Goal: Task Accomplishment & Management: Complete application form

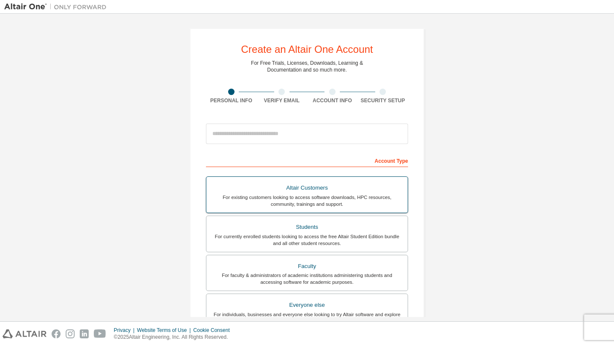
click at [282, 231] on div "Students" at bounding box center [307, 227] width 191 height 12
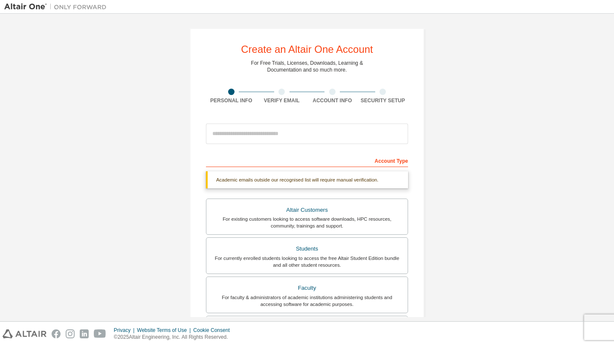
scroll to position [53, 0]
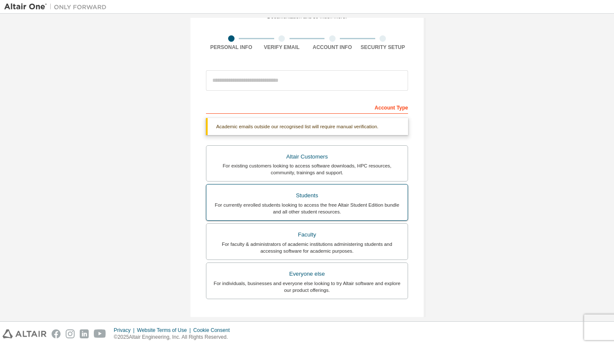
click at [275, 202] on div "For currently enrolled students looking to access the free Altair Student Editi…" at bounding box center [307, 209] width 191 height 14
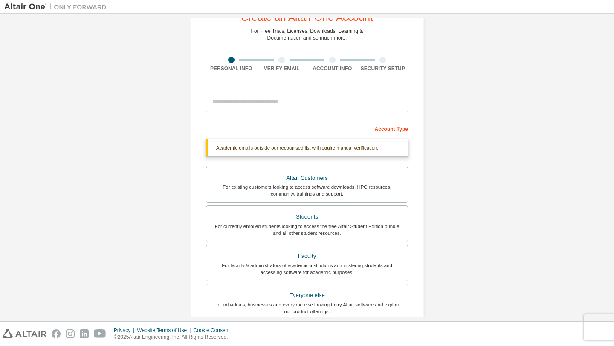
scroll to position [30, 0]
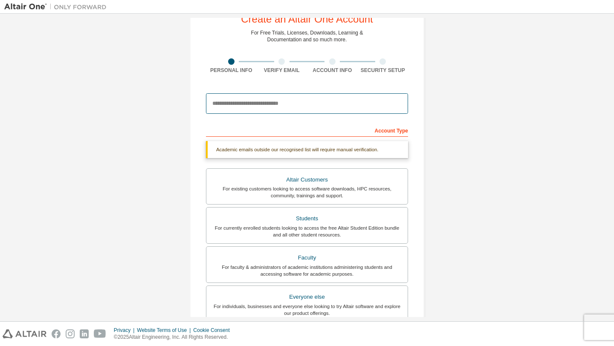
click at [223, 110] on input "email" at bounding box center [307, 103] width 202 height 20
type input "**********"
type input "*******"
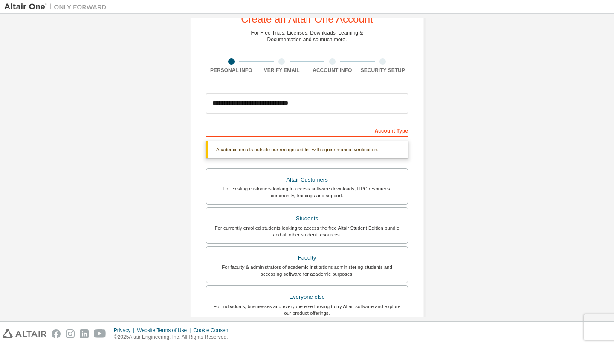
type input "***"
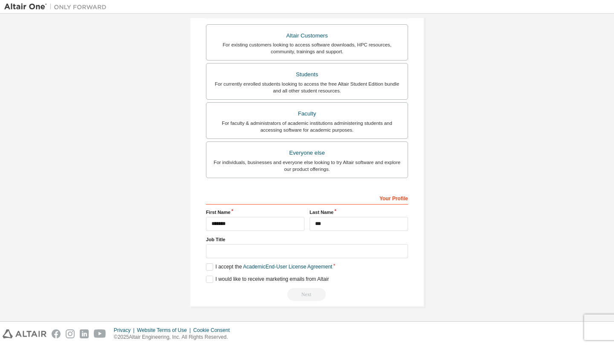
scroll to position [152, 0]
click at [209, 268] on label "I accept the Academic End-User License Agreement" at bounding box center [269, 267] width 126 height 7
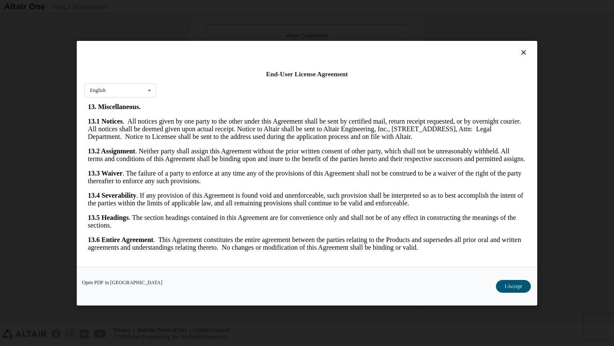
scroll to position [1851, 0]
click at [512, 288] on button "I Accept" at bounding box center [513, 286] width 35 height 13
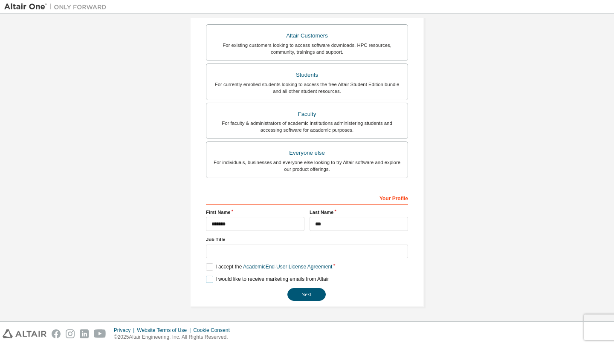
click at [206, 280] on label "I would like to receive marketing emails from Altair" at bounding box center [267, 279] width 123 height 7
click at [298, 295] on button "Next" at bounding box center [307, 294] width 38 height 13
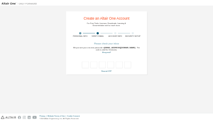
scroll to position [0, 0]
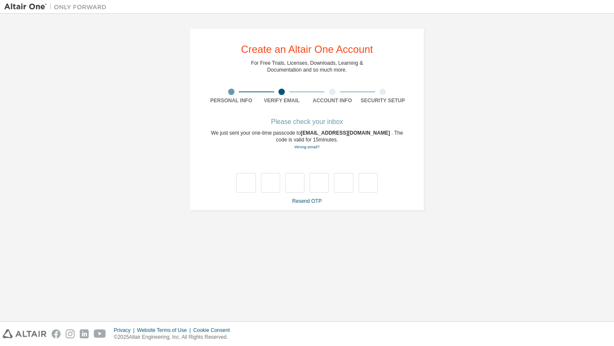
type input "*"
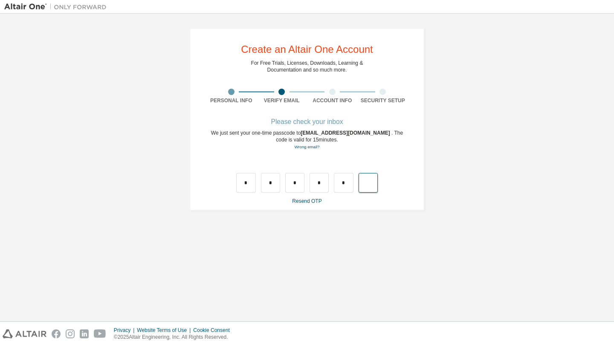
type input "*"
